Goal: Check status: Check status

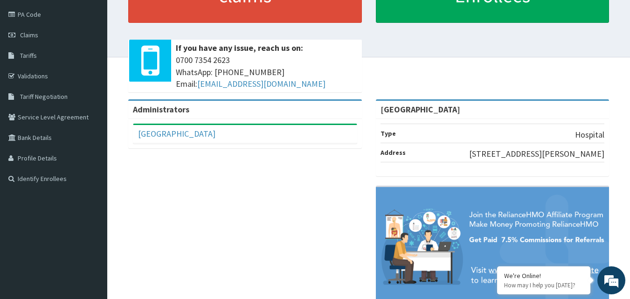
scroll to position [100, 0]
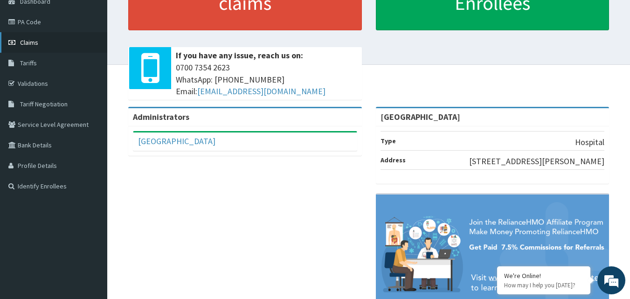
click at [47, 41] on link "Claims" at bounding box center [53, 42] width 107 height 21
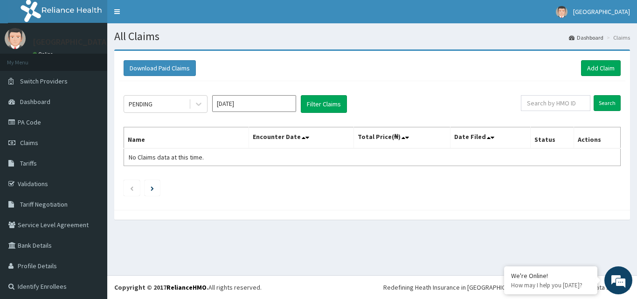
click at [197, 103] on icon at bounding box center [198, 103] width 9 height 9
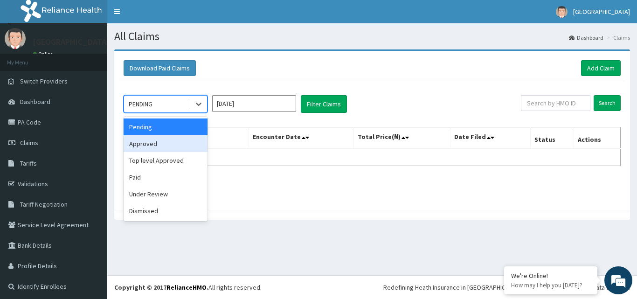
click at [173, 141] on div "Approved" at bounding box center [166, 143] width 84 height 17
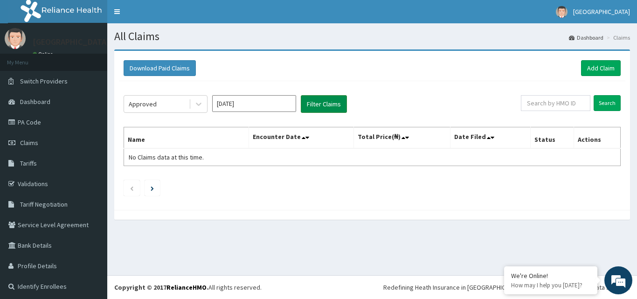
click at [314, 106] on button "Filter Claims" at bounding box center [324, 104] width 46 height 18
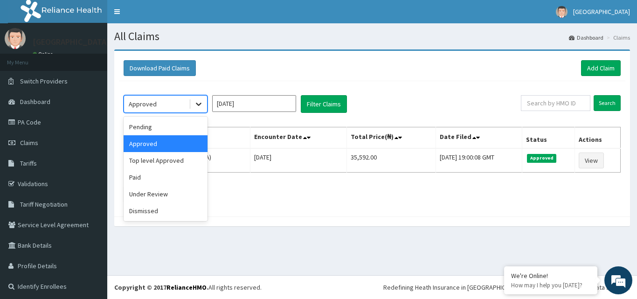
click at [199, 99] on div at bounding box center [198, 104] width 17 height 17
click at [168, 174] on div "Paid" at bounding box center [166, 177] width 84 height 17
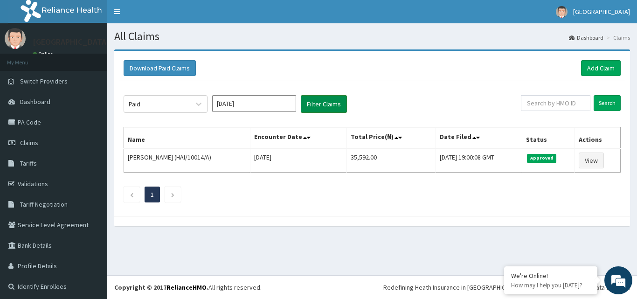
click at [311, 108] on button "Filter Claims" at bounding box center [324, 104] width 46 height 18
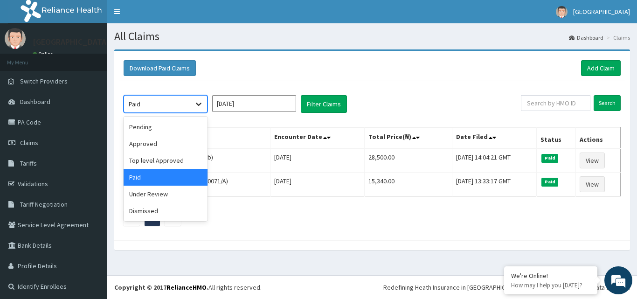
click at [206, 107] on div at bounding box center [198, 104] width 17 height 17
click at [186, 194] on div "Under Review" at bounding box center [166, 194] width 84 height 17
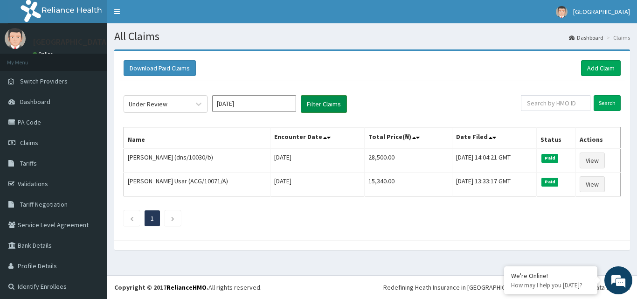
click at [311, 105] on button "Filter Claims" at bounding box center [324, 104] width 46 height 18
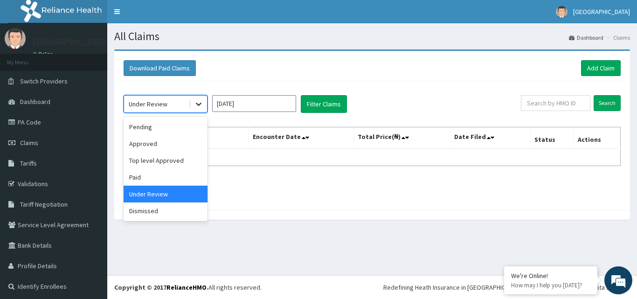
click at [203, 97] on div at bounding box center [198, 104] width 17 height 17
click at [226, 102] on input "Oct 2025" at bounding box center [254, 103] width 84 height 17
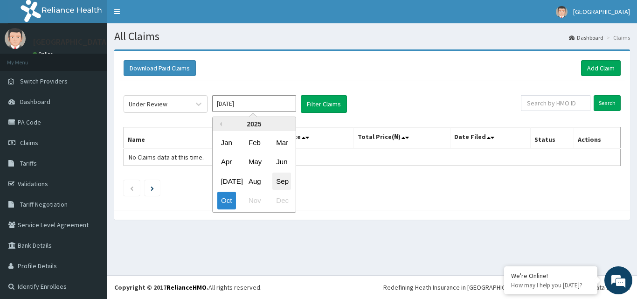
click at [278, 184] on div "Sep" at bounding box center [281, 180] width 19 height 17
type input "Sep 2025"
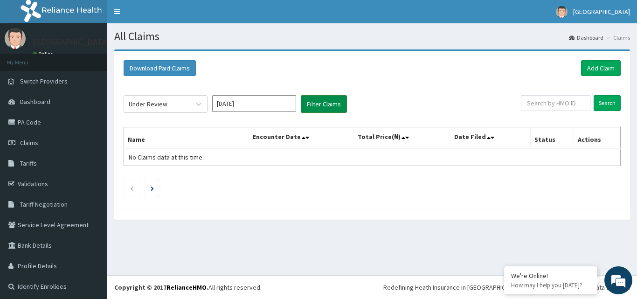
click at [306, 109] on button "Filter Claims" at bounding box center [324, 104] width 46 height 18
